Goal: Navigation & Orientation: Go to known website

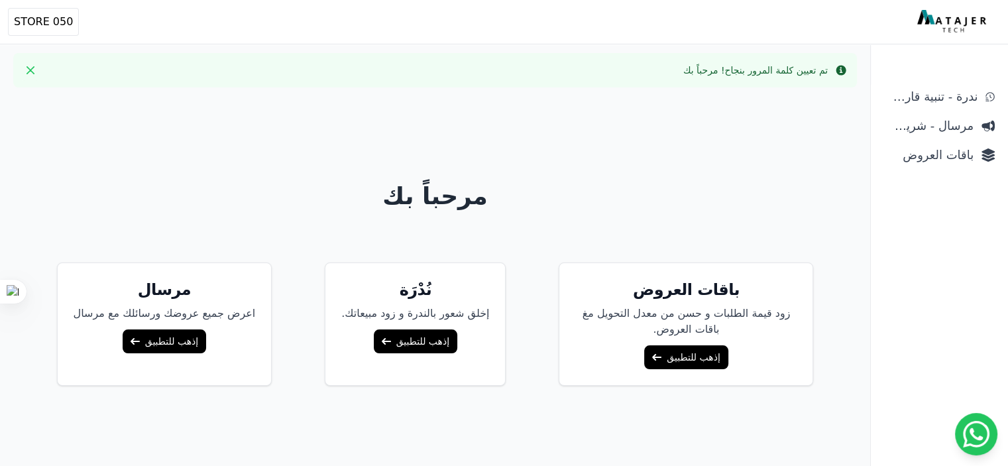
click at [675, 351] on link "إذهب للتطبيق" at bounding box center [686, 357] width 84 height 24
click at [408, 336] on link "إذهب للتطبيق" at bounding box center [416, 341] width 84 height 24
click at [165, 341] on link "إذهب للتطبيق" at bounding box center [165, 341] width 84 height 24
click at [29, 28] on span "050 STORE" at bounding box center [43, 22] width 59 height 16
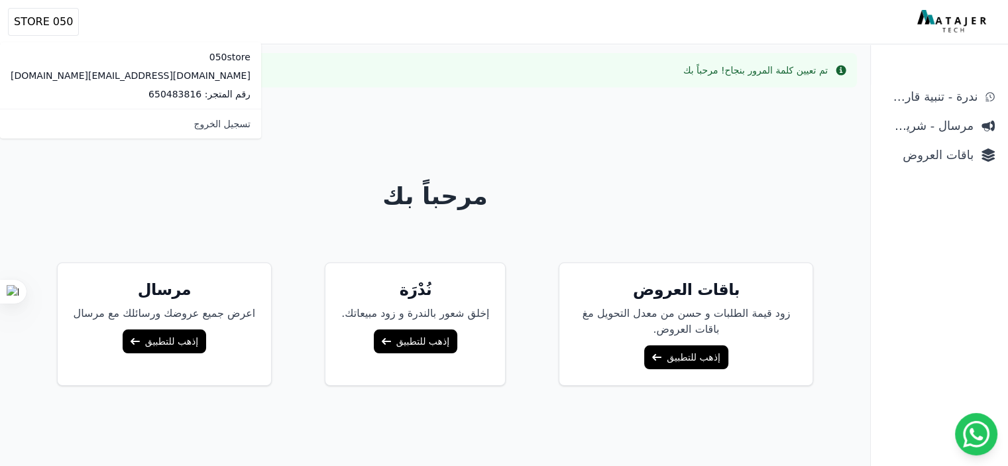
click at [282, 73] on div "Info تم تعيين كلمة المرور بنجاح! مرحباً بك Close" at bounding box center [435, 70] width 844 height 34
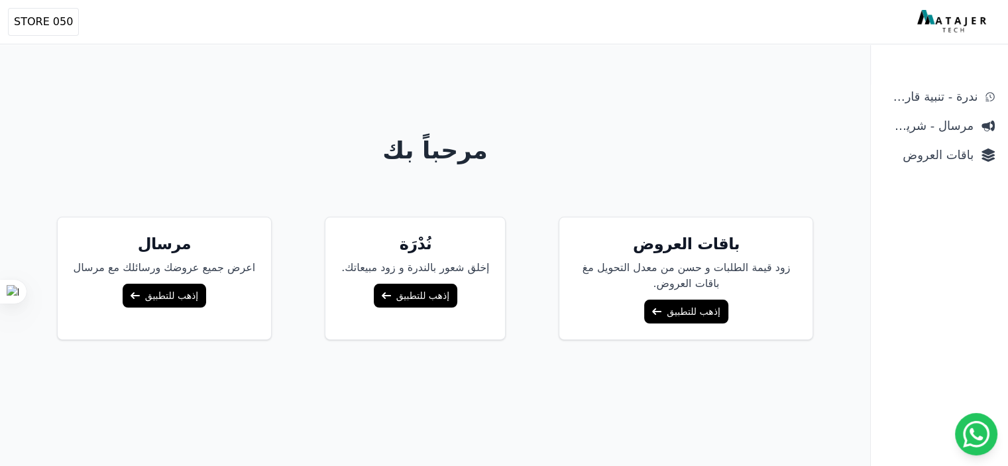
scroll to position [98, 0]
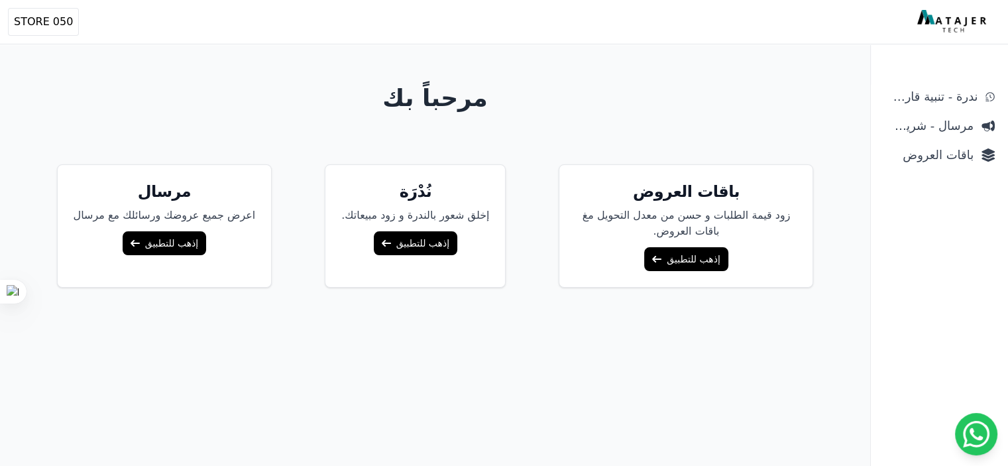
click at [691, 254] on link "إذهب للتطبيق" at bounding box center [686, 259] width 84 height 24
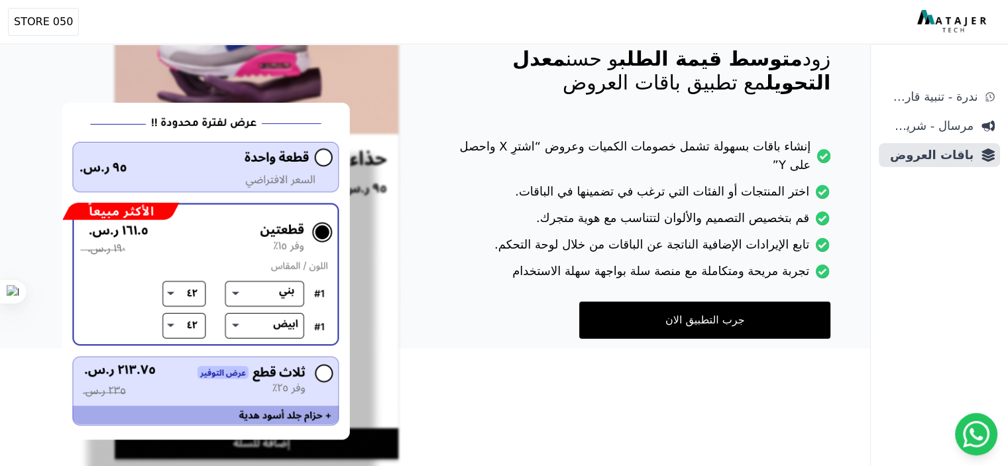
scroll to position [265, 0]
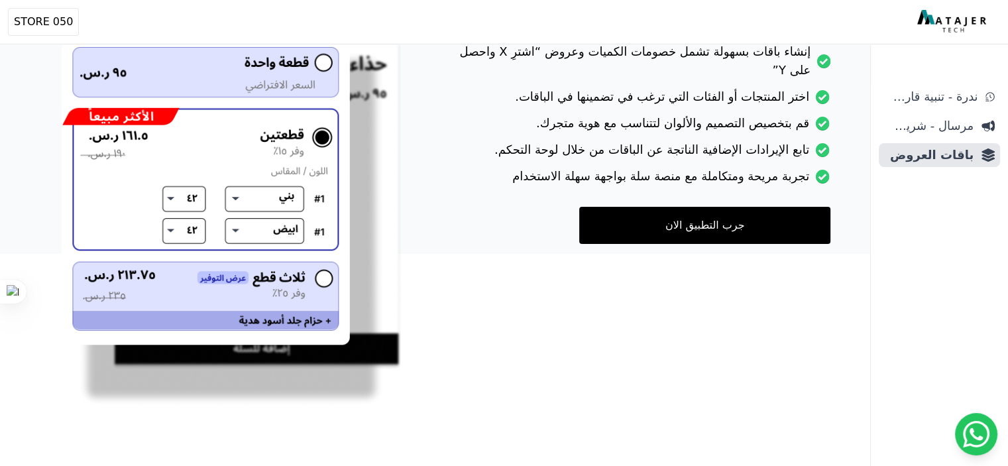
click at [302, 276] on img at bounding box center [231, 150] width 339 height 512
click at [593, 218] on link "جرب التطبيق الان" at bounding box center [704, 225] width 251 height 37
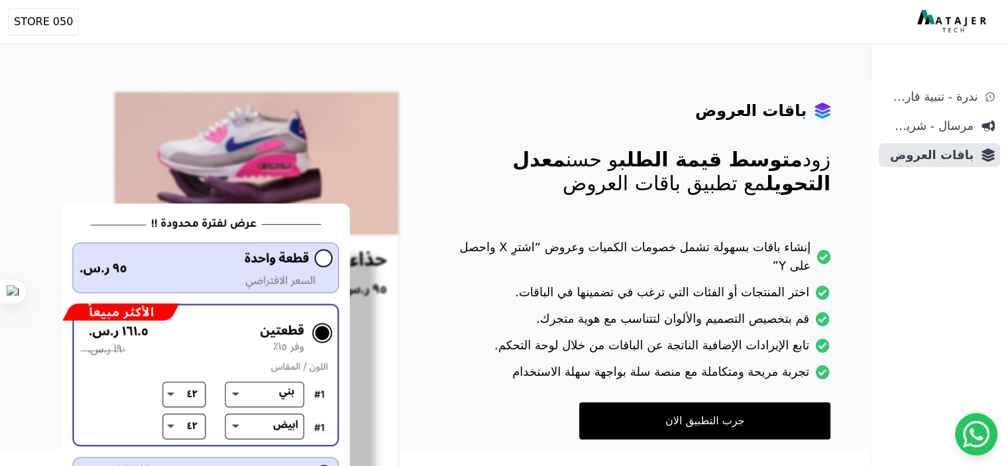
scroll to position [136, 0]
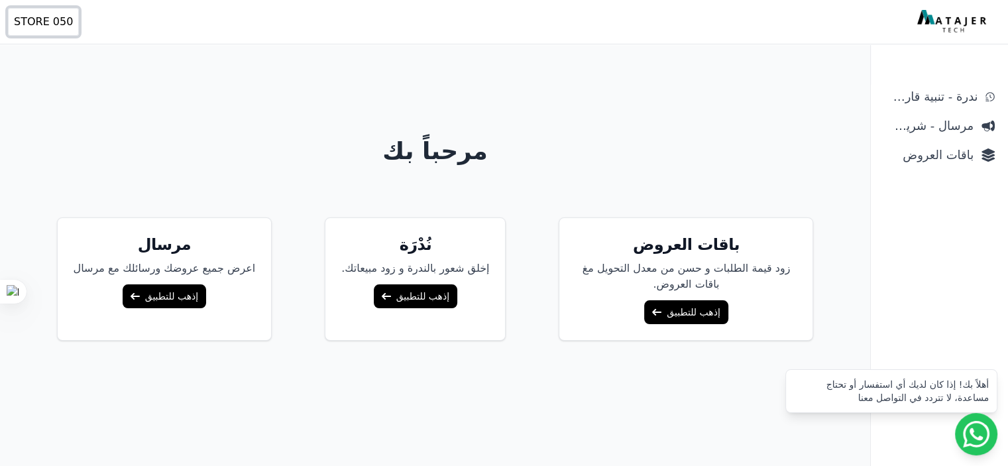
click at [54, 21] on span "050 STORE" at bounding box center [43, 22] width 59 height 16
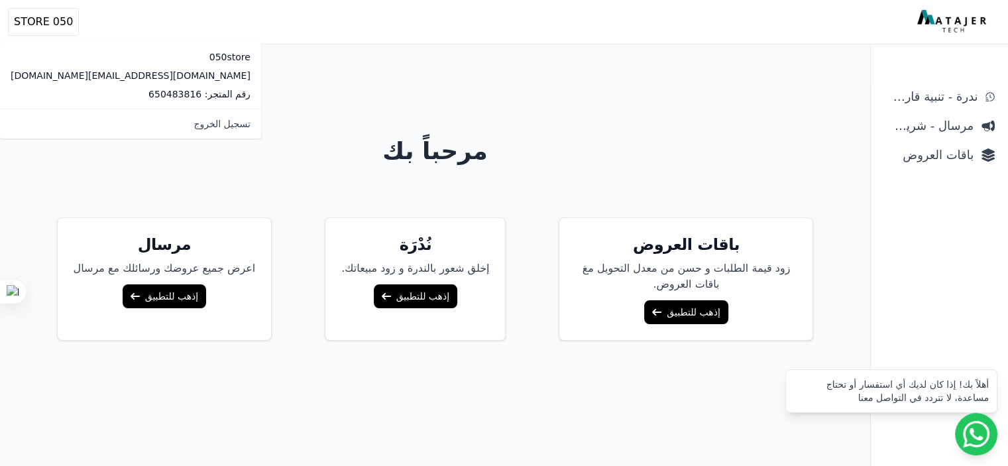
click at [382, 154] on h1 "مرحباً بك" at bounding box center [435, 151] width 848 height 27
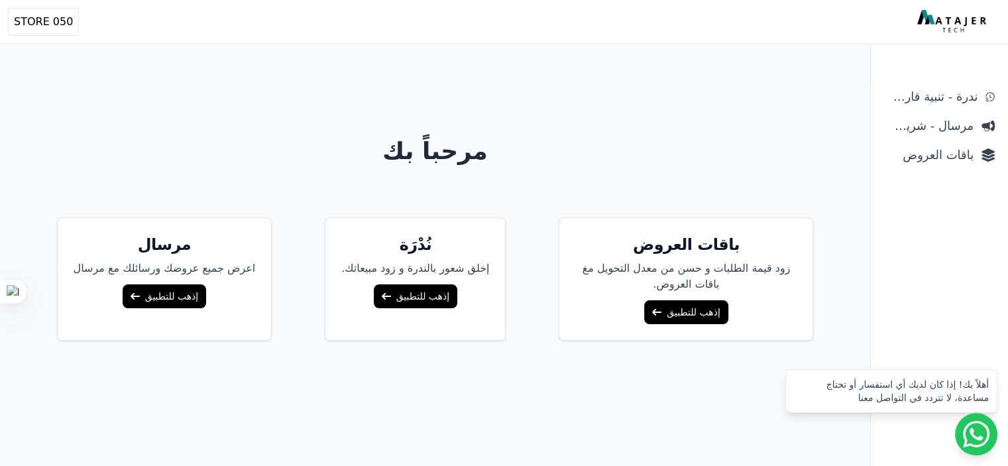
click at [951, 14] on img at bounding box center [953, 22] width 72 height 24
